Goal: Task Accomplishment & Management: Manage account settings

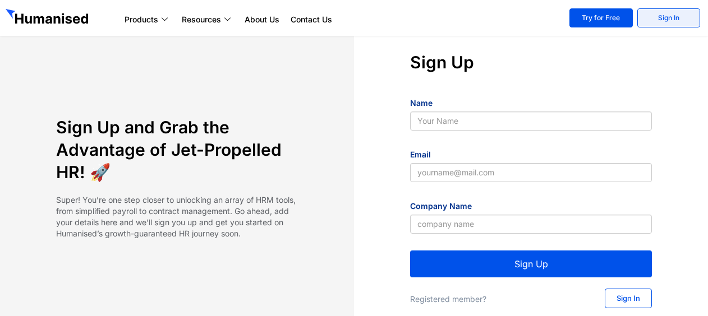
click at [656, 19] on link "Sign In" at bounding box center [668, 17] width 63 height 19
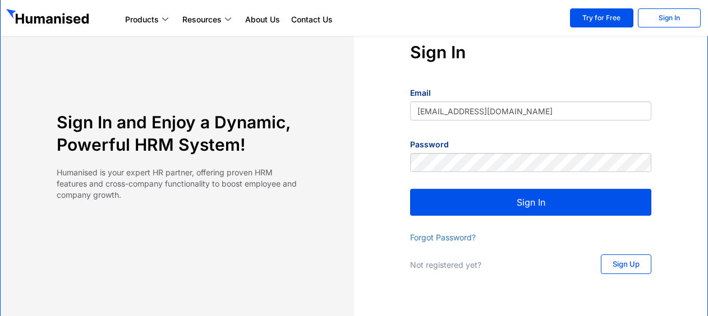
click at [479, 210] on button "Sign In" at bounding box center [530, 202] width 241 height 27
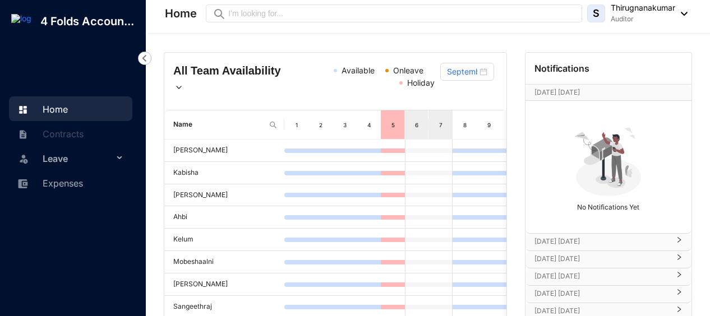
click at [146, 57] on img at bounding box center [144, 58] width 13 height 13
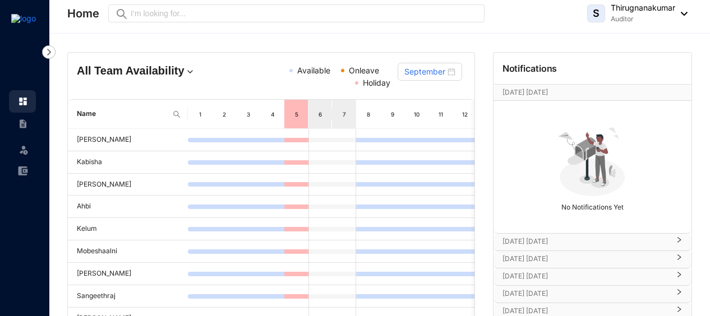
click at [591, 13] on span "S" at bounding box center [596, 13] width 18 height 18
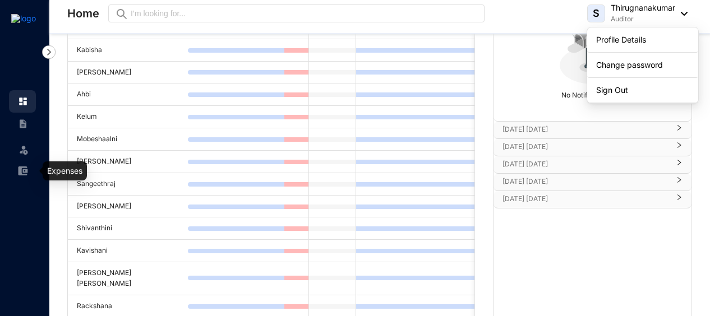
click at [21, 174] on img at bounding box center [23, 171] width 10 height 10
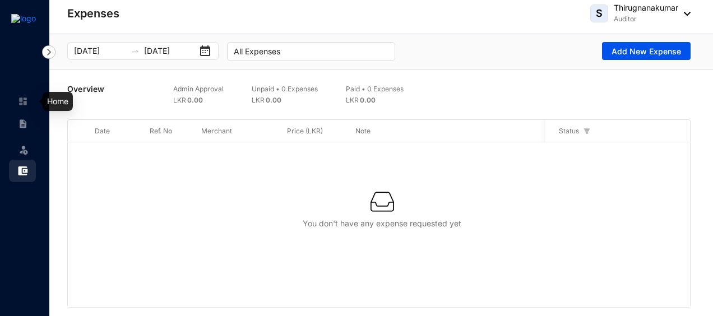
click at [24, 103] on img at bounding box center [23, 101] width 10 height 10
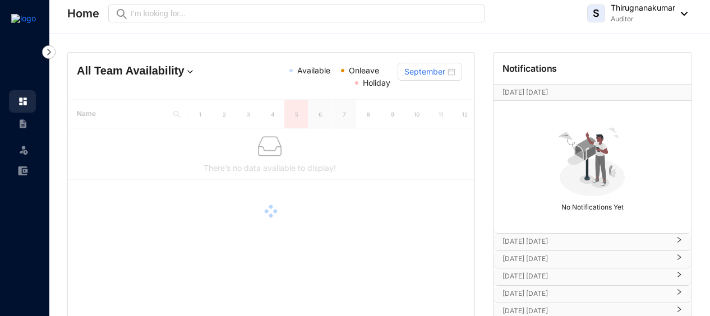
click at [19, 123] on img at bounding box center [23, 124] width 10 height 10
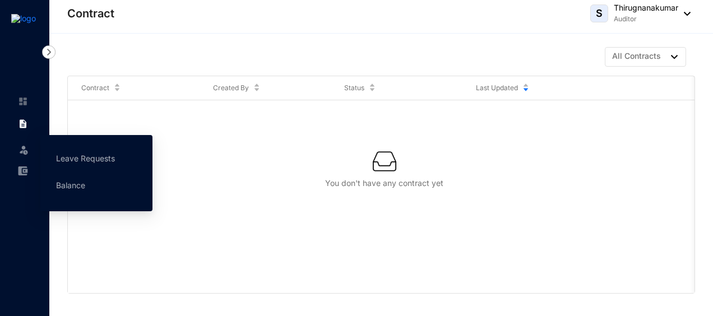
click at [24, 150] on img at bounding box center [23, 149] width 11 height 11
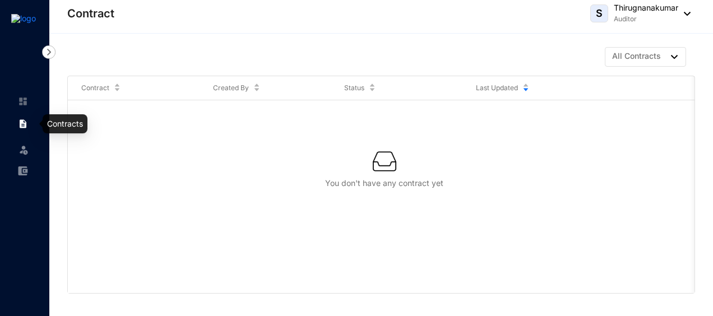
click at [23, 102] on img at bounding box center [23, 101] width 10 height 10
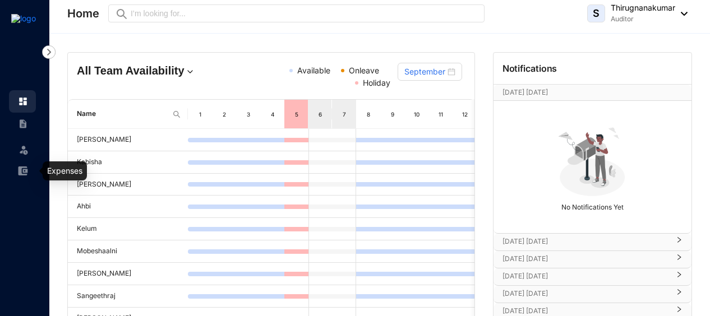
click at [20, 173] on img at bounding box center [23, 171] width 10 height 10
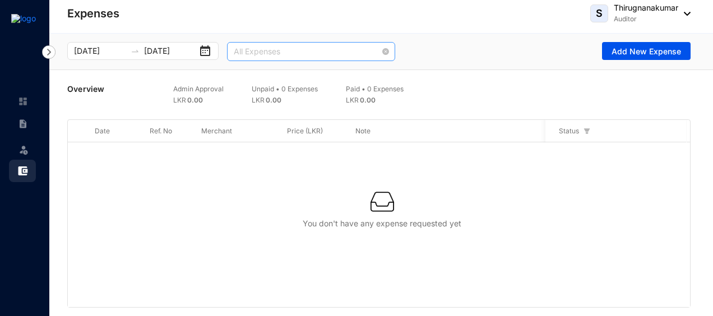
click at [347, 50] on span "All Expenses" at bounding box center [311, 51] width 155 height 17
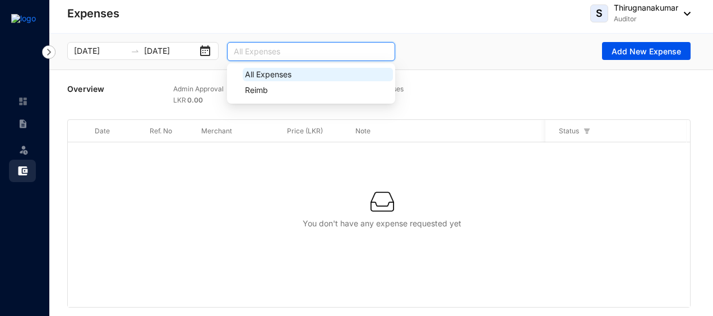
click at [262, 188] on div "You don't have any expense requested yet" at bounding box center [382, 209] width 620 height 57
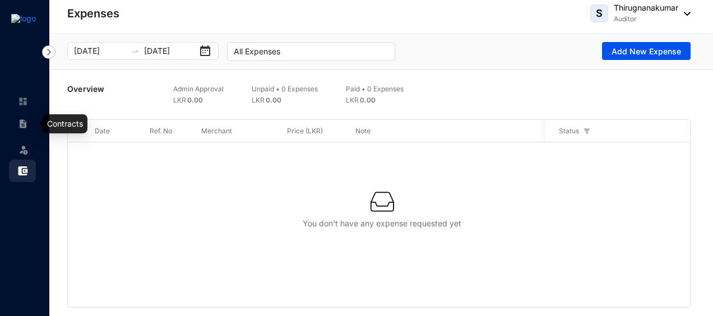
click at [25, 127] on img at bounding box center [23, 124] width 10 height 10
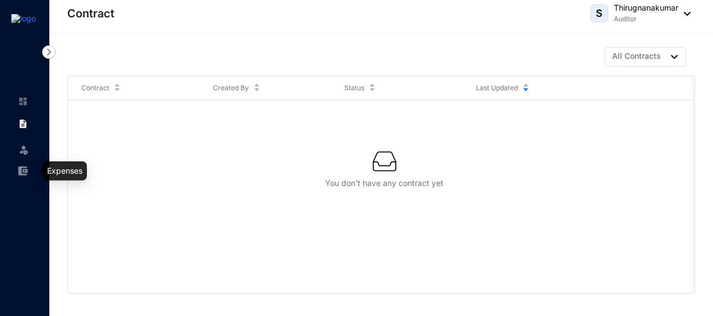
click at [22, 170] on img at bounding box center [23, 171] width 10 height 10
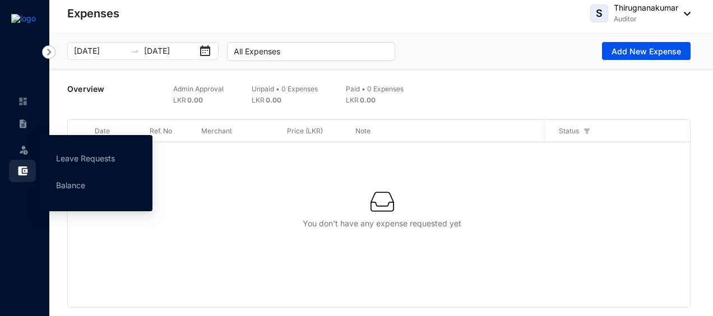
click at [19, 153] on img at bounding box center [23, 149] width 11 height 11
click at [67, 154] on link "Leave Requests" at bounding box center [85, 159] width 59 height 10
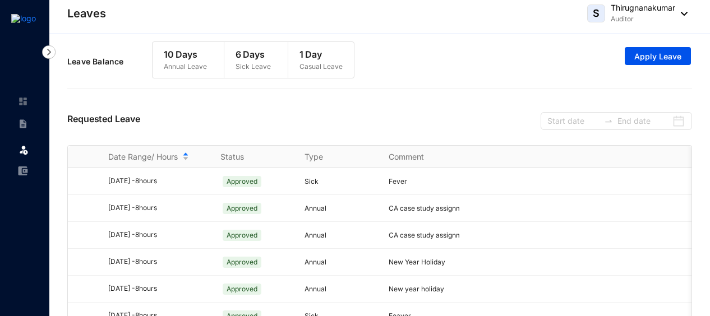
click at [21, 126] on img at bounding box center [23, 124] width 10 height 10
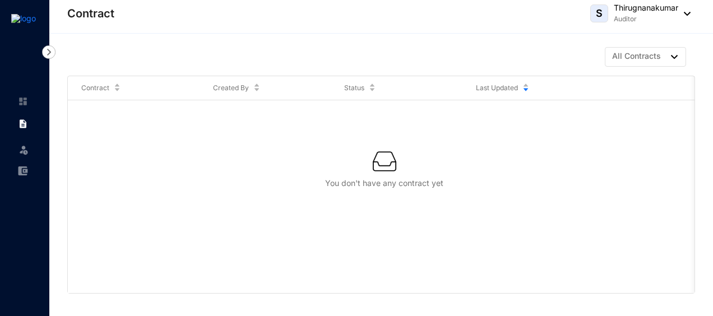
click at [49, 50] on img at bounding box center [48, 51] width 13 height 13
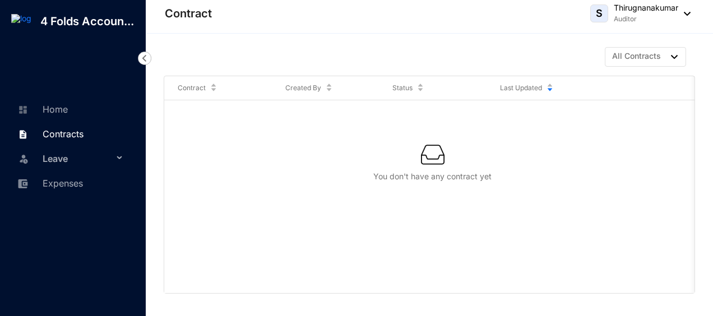
click at [119, 156] on div "Leave" at bounding box center [70, 158] width 123 height 25
click at [73, 20] on p "4 Folds Accoun..." at bounding box center [87, 21] width 112 height 16
click at [643, 55] on link "All Contracts" at bounding box center [645, 57] width 81 height 20
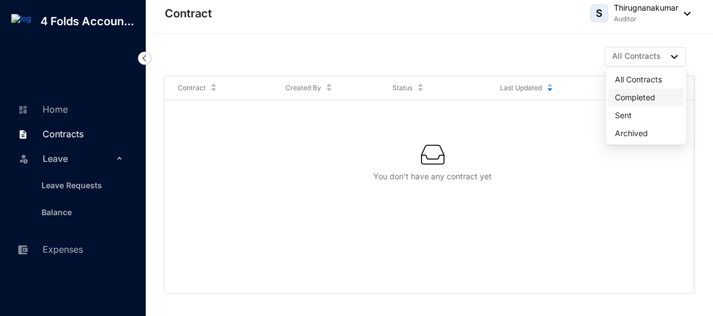
click at [630, 98] on span "Completed" at bounding box center [646, 97] width 62 height 12
click at [658, 10] on p "Thirugnanakumar" at bounding box center [646, 7] width 64 height 11
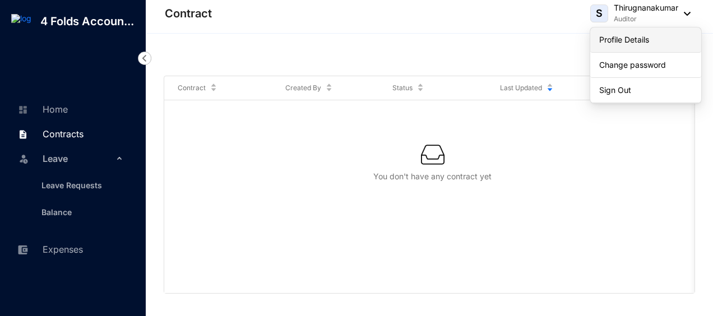
click at [621, 37] on link "Profile Details" at bounding box center [646, 39] width 93 height 11
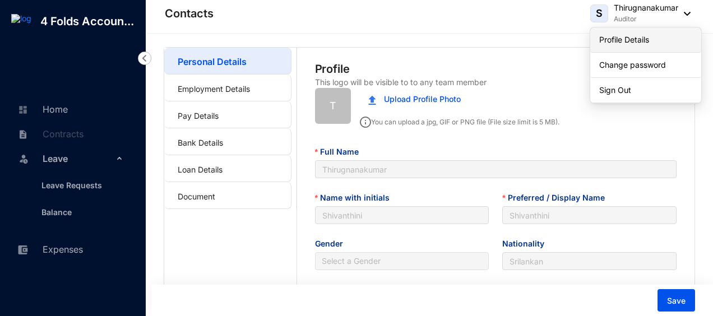
type input "[DATE]"
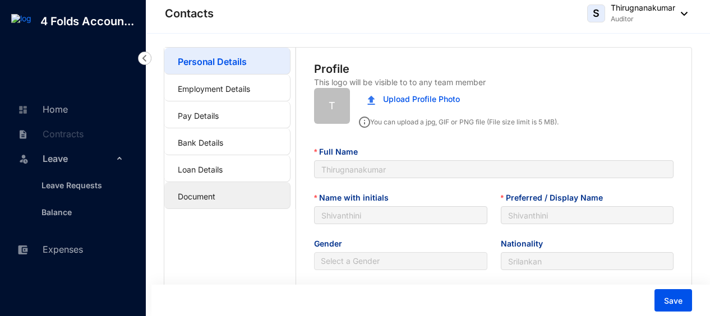
click at [202, 201] on link "Document" at bounding box center [197, 197] width 38 height 10
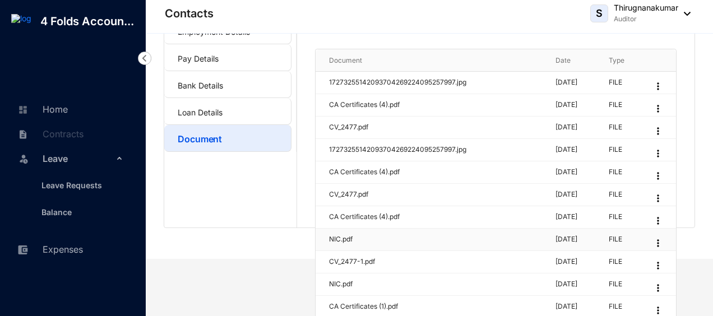
scroll to position [113, 0]
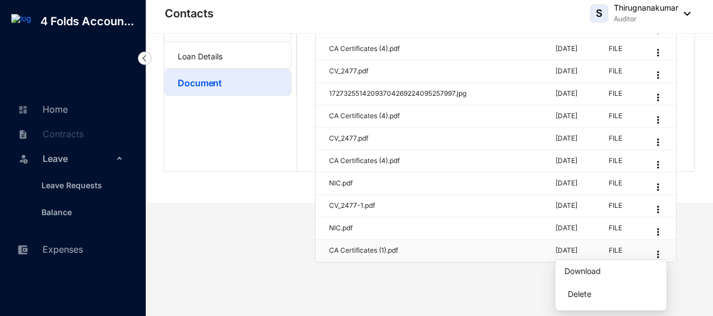
click at [662, 252] on img at bounding box center [658, 254] width 11 height 11
click at [602, 293] on p "Delete" at bounding box center [611, 294] width 93 height 22
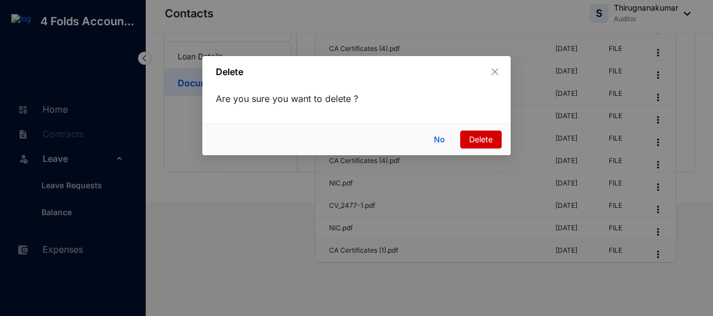
click at [483, 137] on span "Delete" at bounding box center [481, 139] width 24 height 12
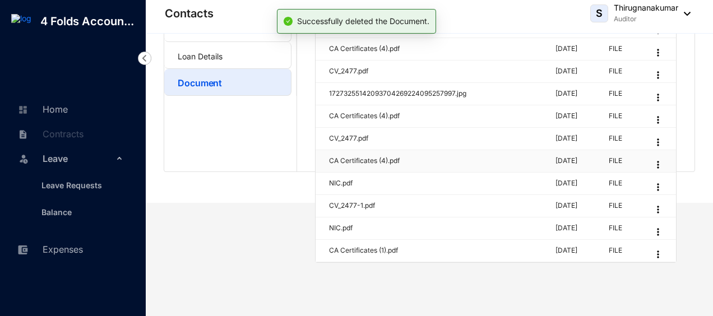
scroll to position [91, 0]
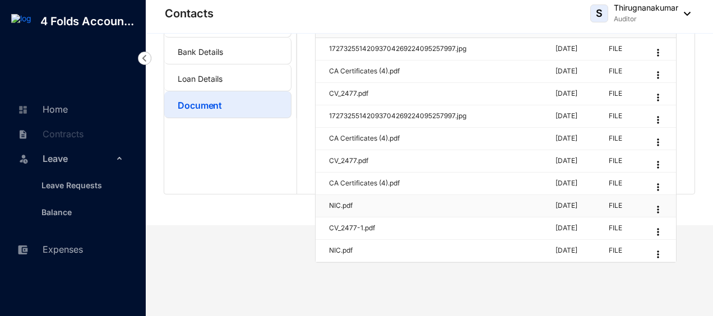
click at [663, 211] on img at bounding box center [658, 209] width 11 height 11
click at [597, 253] on p "Delete" at bounding box center [611, 250] width 93 height 22
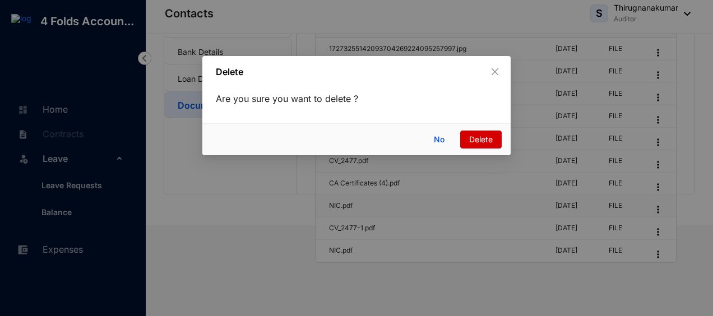
click at [483, 139] on span "Delete" at bounding box center [481, 139] width 24 height 12
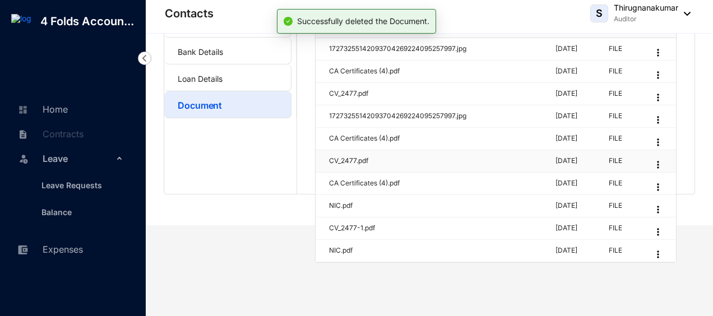
scroll to position [69, 0]
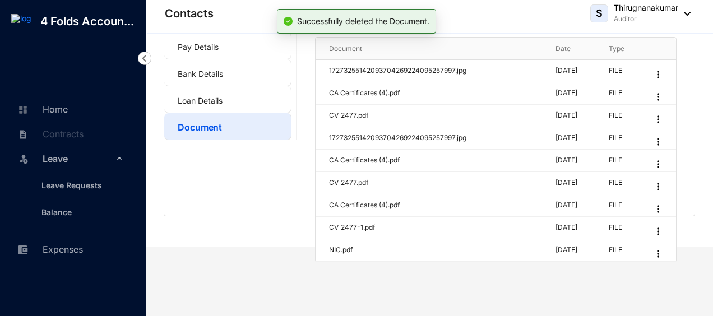
click at [680, 140] on div "Document Upload Upload New Document Document Date Type 172732551420937042692240…" at bounding box center [496, 97] width 398 height 237
click at [657, 139] on img at bounding box center [658, 141] width 11 height 11
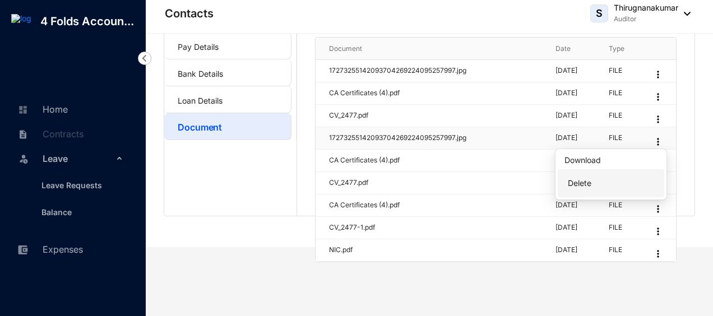
click at [599, 185] on p "Delete" at bounding box center [611, 183] width 93 height 22
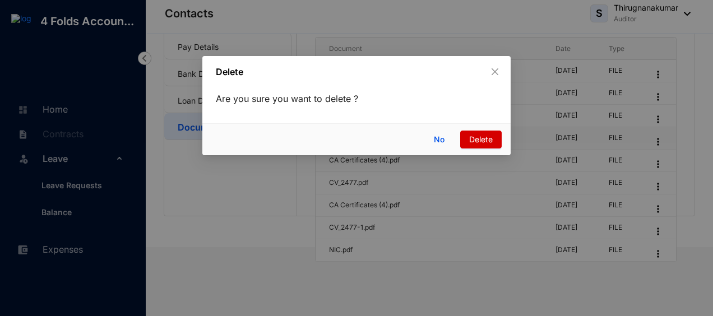
click at [479, 140] on span "Delete" at bounding box center [481, 139] width 24 height 12
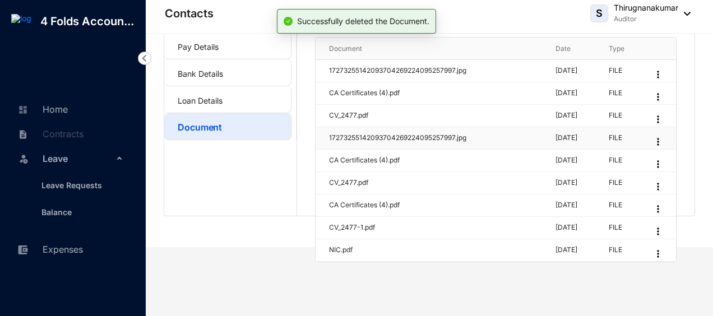
scroll to position [47, 0]
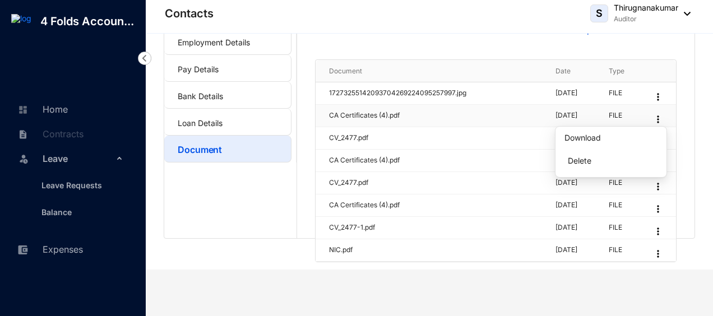
click at [664, 118] on img at bounding box center [658, 119] width 11 height 11
click at [611, 164] on p "Delete" at bounding box center [611, 161] width 93 height 22
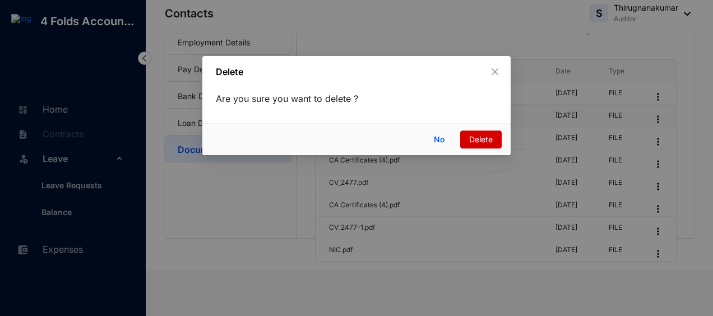
click at [494, 141] on button "Delete" at bounding box center [481, 140] width 42 height 18
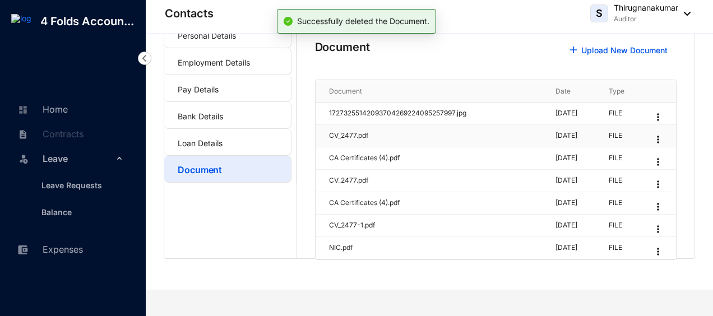
scroll to position [25, 0]
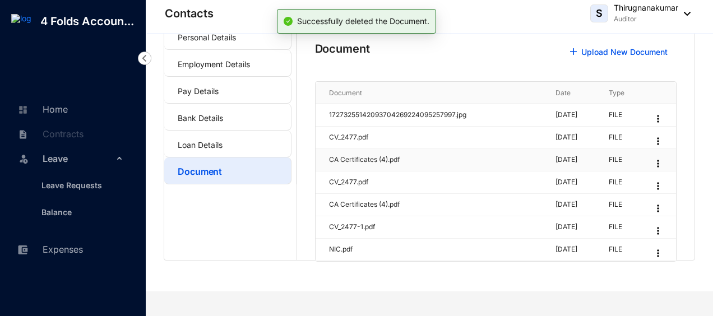
click at [663, 164] on img at bounding box center [658, 163] width 11 height 11
click at [591, 202] on p "Delete" at bounding box center [611, 205] width 93 height 22
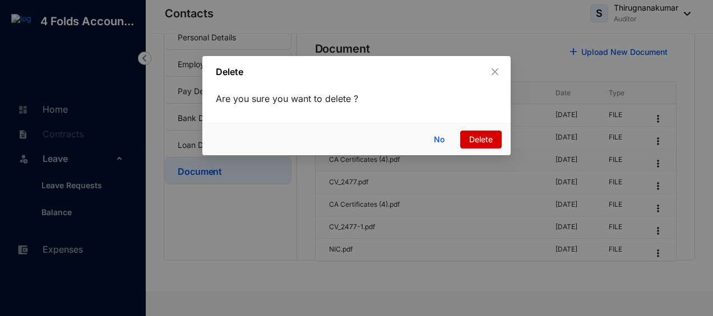
click at [497, 143] on button "Delete" at bounding box center [481, 140] width 42 height 18
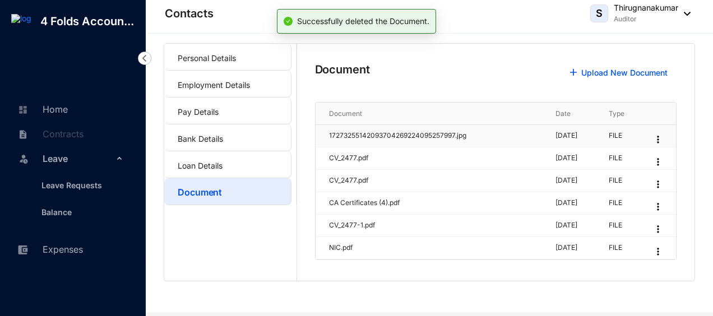
scroll to position [2, 0]
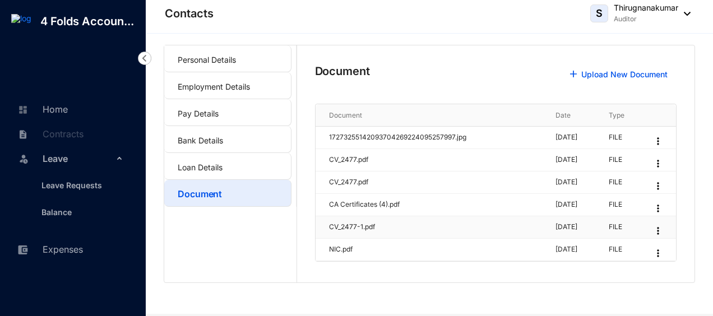
click at [664, 230] on img at bounding box center [658, 230] width 11 height 11
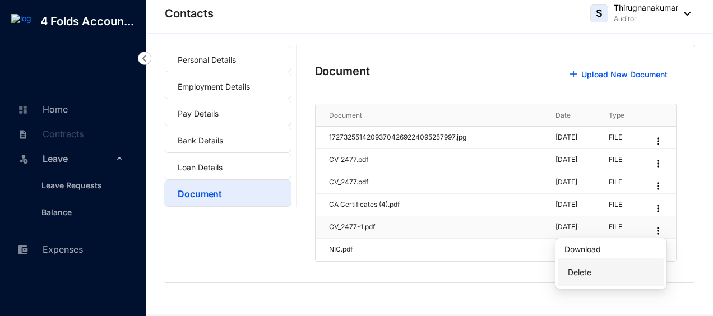
click at [609, 275] on p "Delete" at bounding box center [611, 272] width 93 height 22
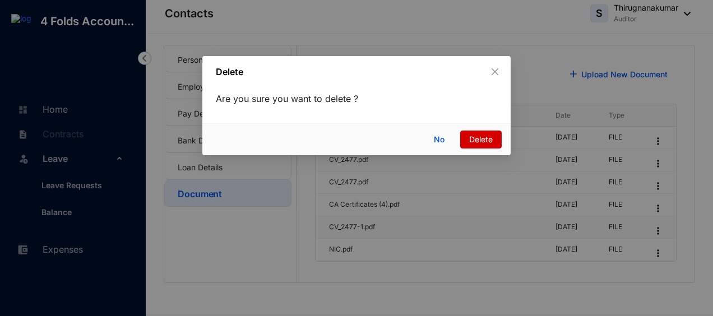
click at [495, 140] on button "Delete" at bounding box center [481, 140] width 42 height 18
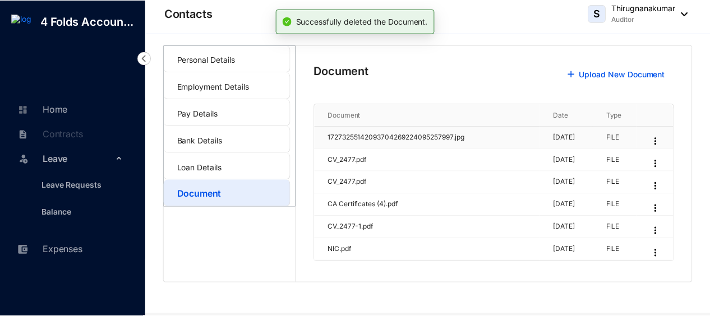
scroll to position [0, 0]
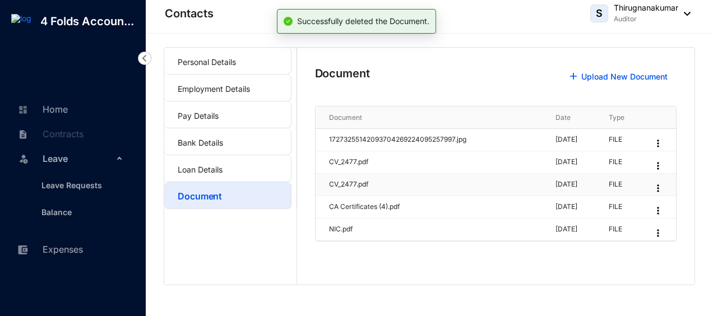
click at [661, 187] on img at bounding box center [658, 188] width 11 height 11
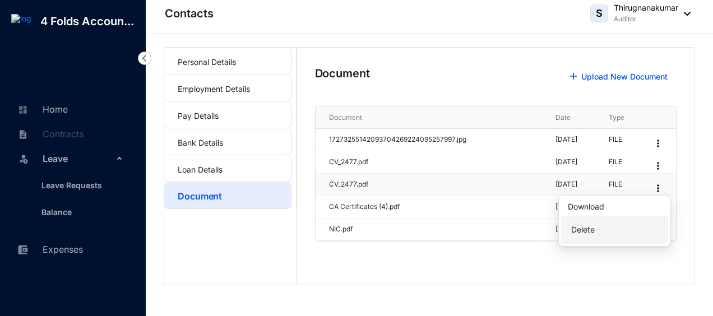
click at [584, 230] on p "Delete" at bounding box center [614, 230] width 93 height 22
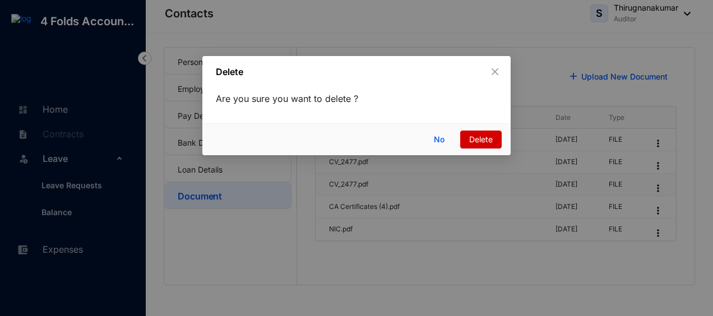
click at [497, 140] on button "Delete" at bounding box center [481, 140] width 42 height 18
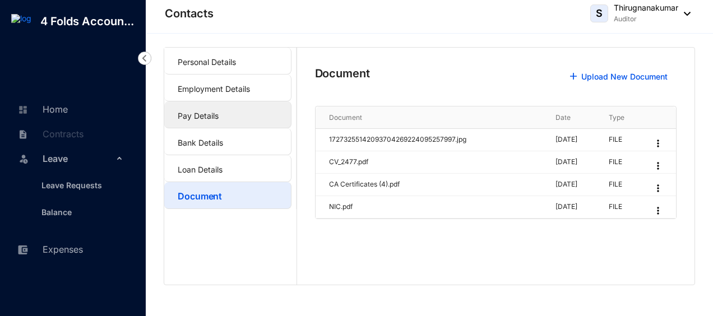
click at [191, 118] on link "Pay Details" at bounding box center [198, 116] width 41 height 10
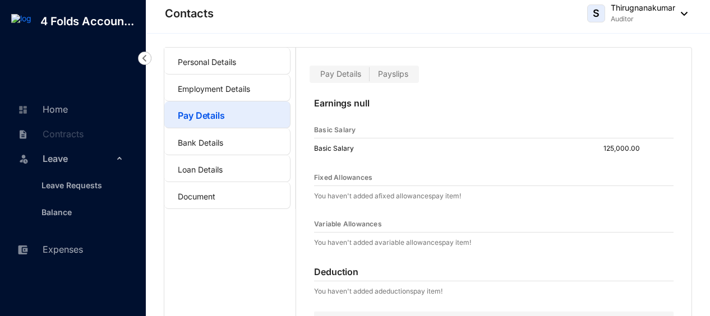
click at [382, 77] on span "Payslips" at bounding box center [393, 74] width 30 height 10
click at [370, 77] on input "Payslips" at bounding box center [370, 77] width 0 height 0
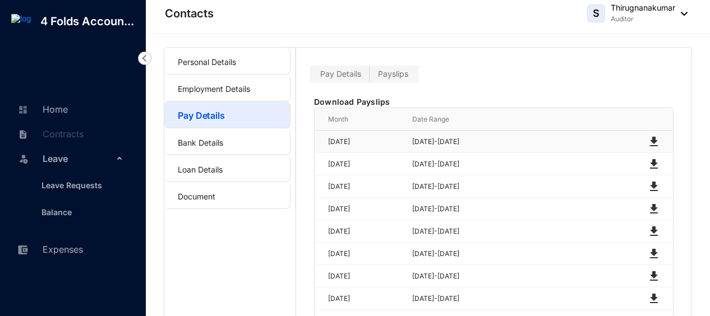
click at [652, 140] on img at bounding box center [653, 141] width 13 height 13
click at [345, 77] on span "Pay Details" at bounding box center [340, 74] width 41 height 10
click at [312, 77] on input "Pay Details" at bounding box center [312, 77] width 0 height 0
